Goal: Transaction & Acquisition: Purchase product/service

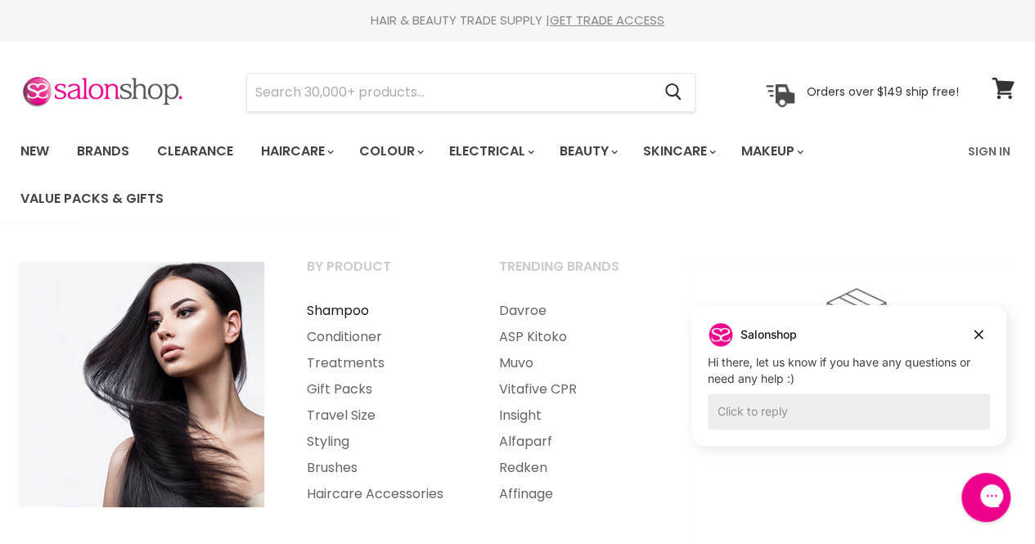
click at [335, 313] on link "Shampoo" at bounding box center [380, 311] width 189 height 26
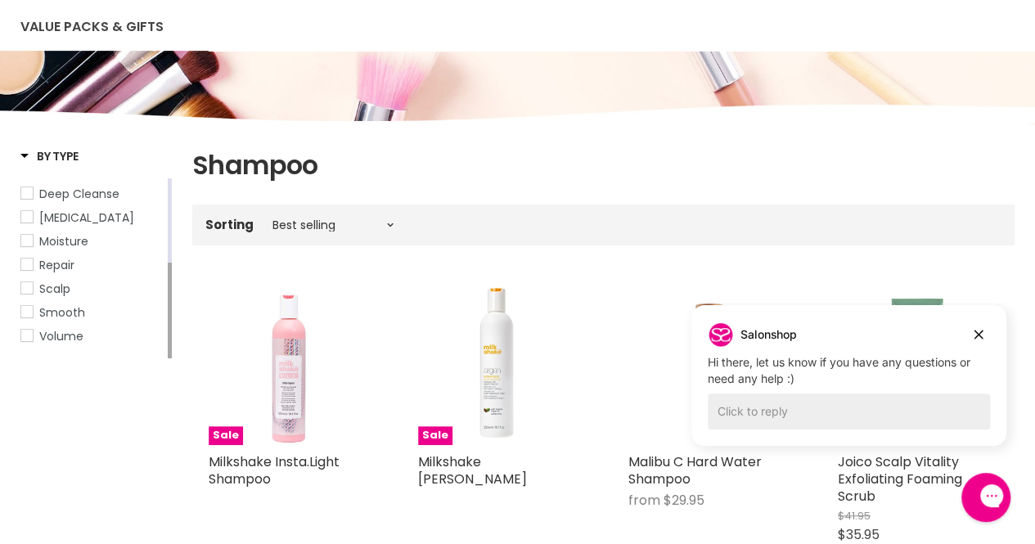
scroll to position [176, 0]
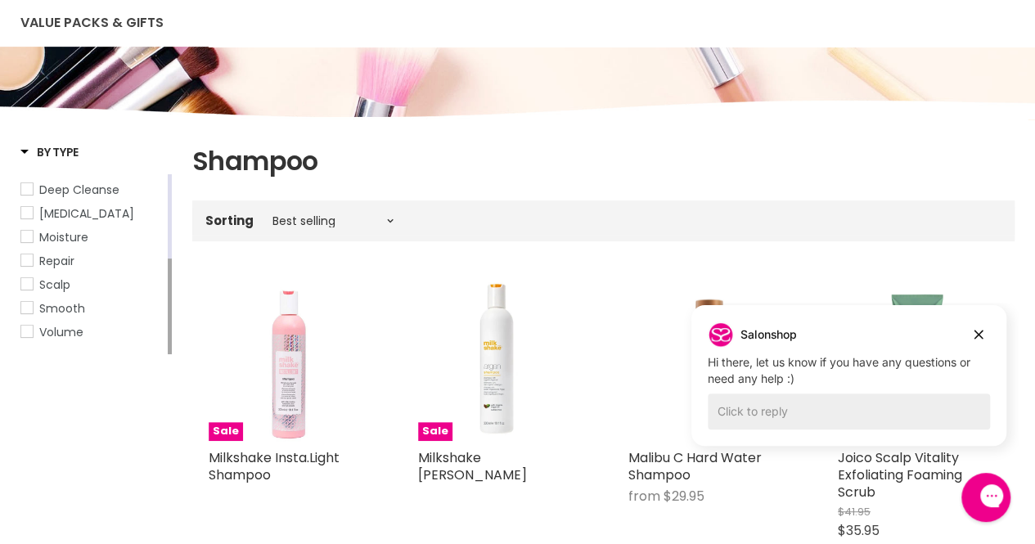
click at [27, 288] on span "Scalp" at bounding box center [26, 283] width 11 height 11
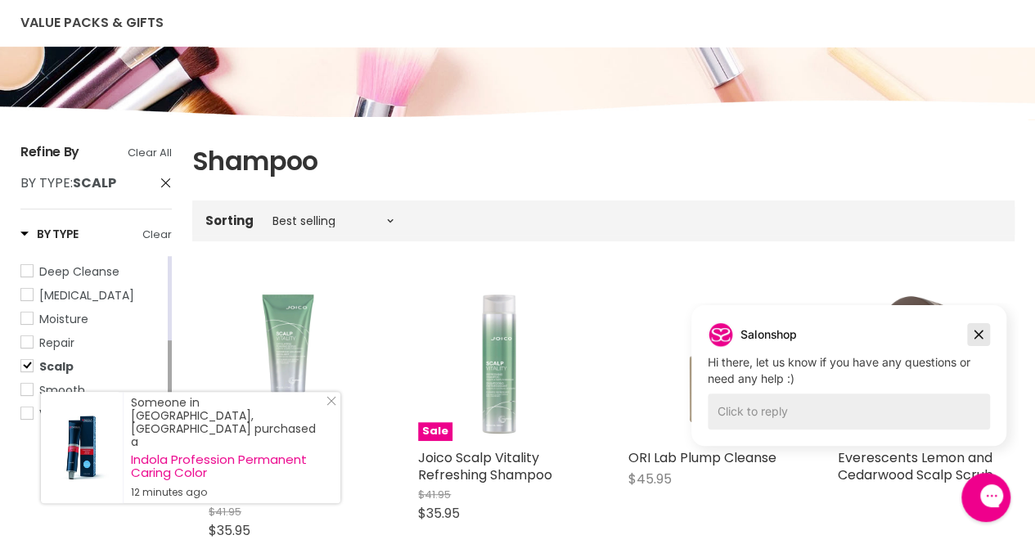
click at [976, 334] on icon "Dismiss campaign" at bounding box center [978, 335] width 16 height 20
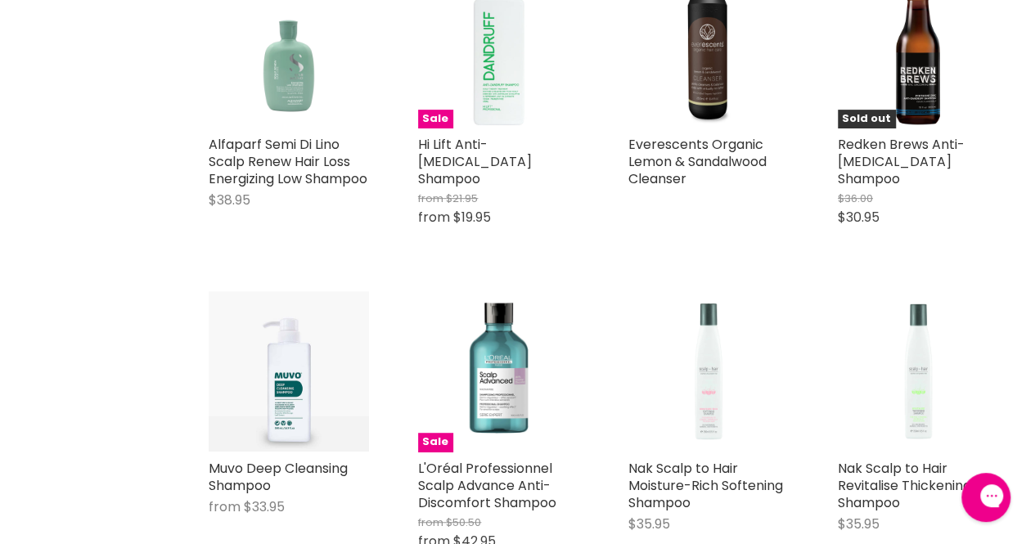
scroll to position [3410, 0]
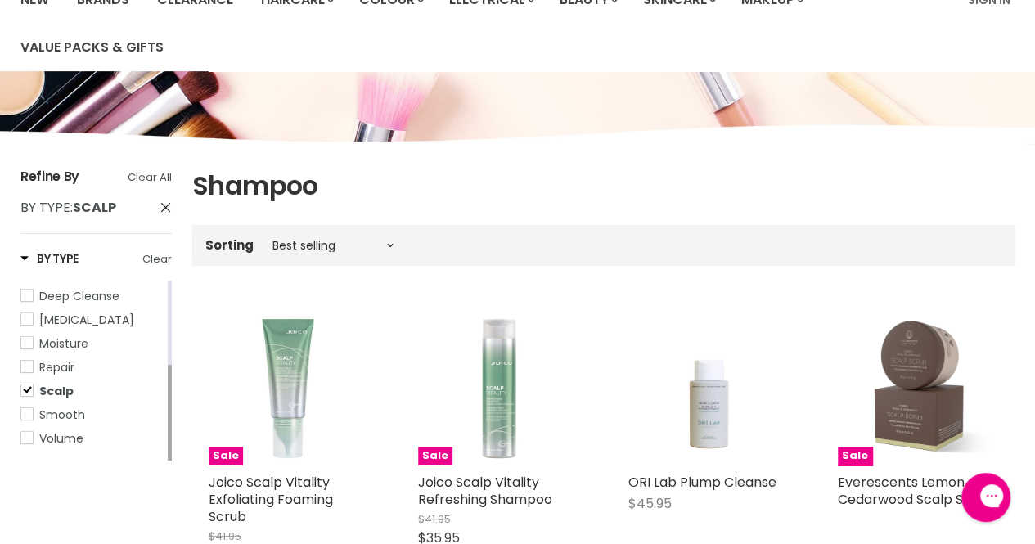
scroll to position [156, 0]
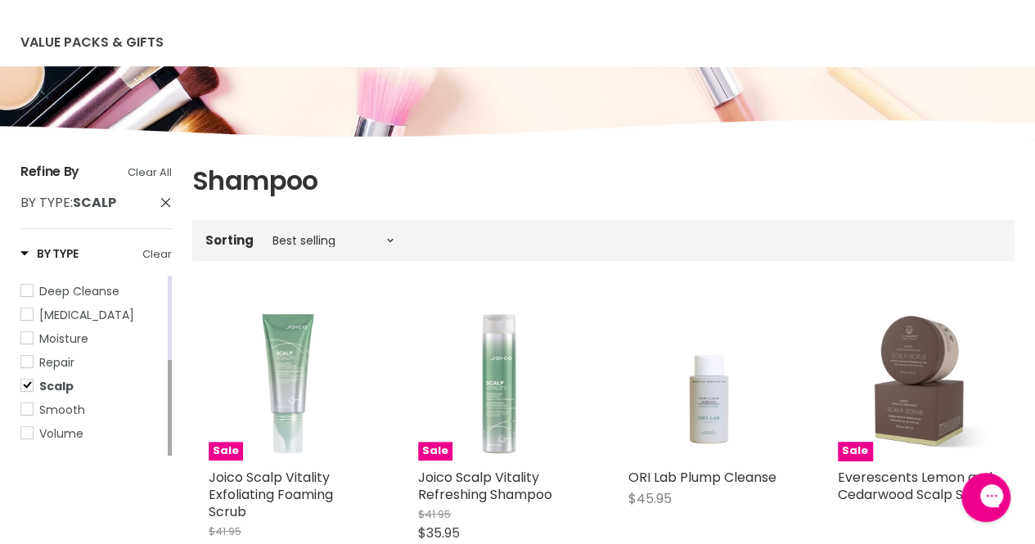
click at [26, 391] on span "Scalp" at bounding box center [26, 385] width 11 height 11
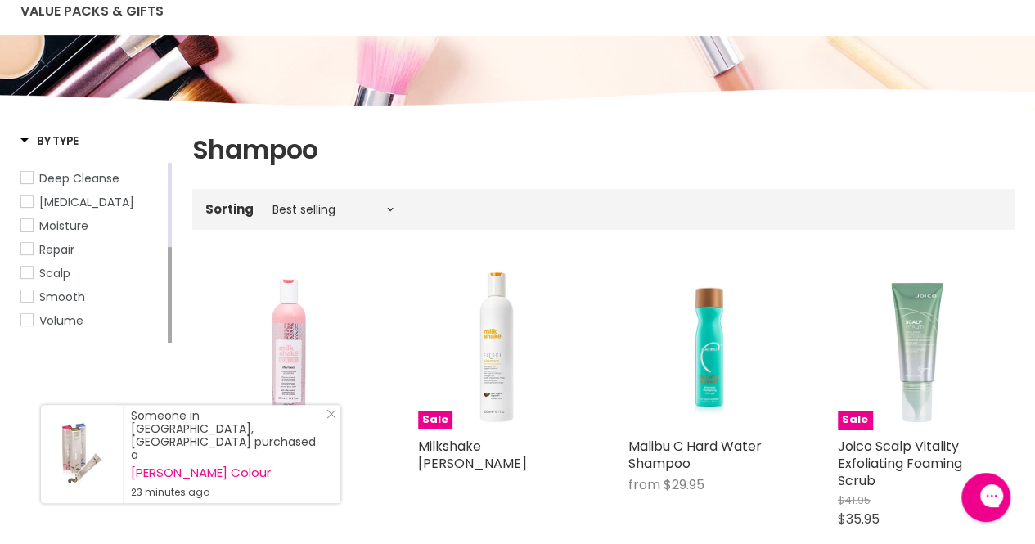
scroll to position [196, 0]
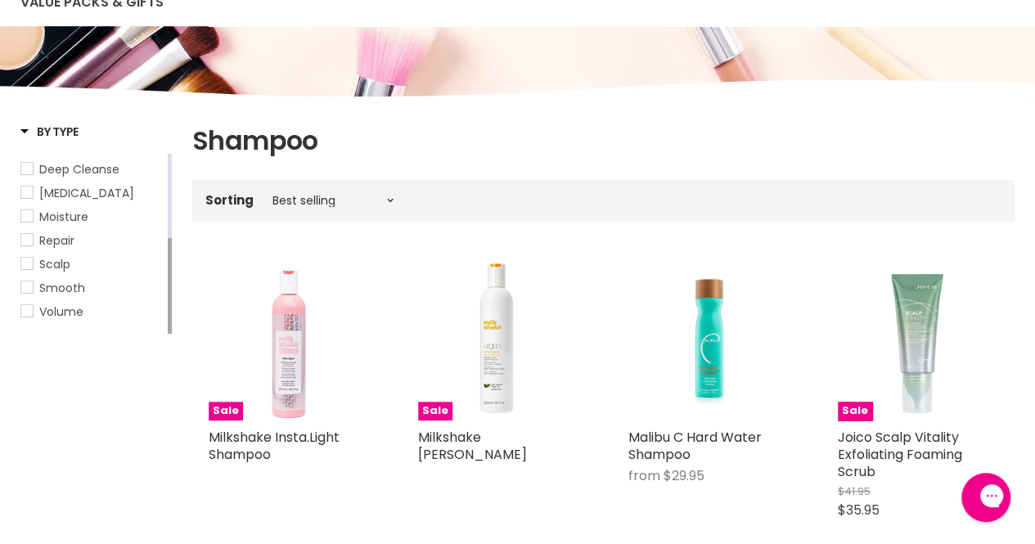
click at [26, 218] on span "Moisture" at bounding box center [26, 215] width 11 height 11
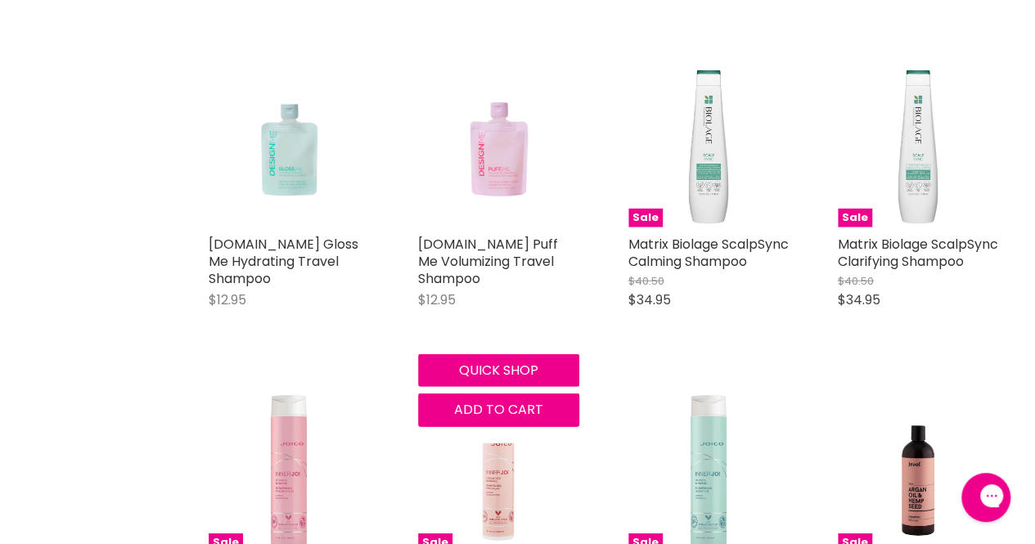
scroll to position [2008, 0]
